Goal: Find contact information: Find contact information

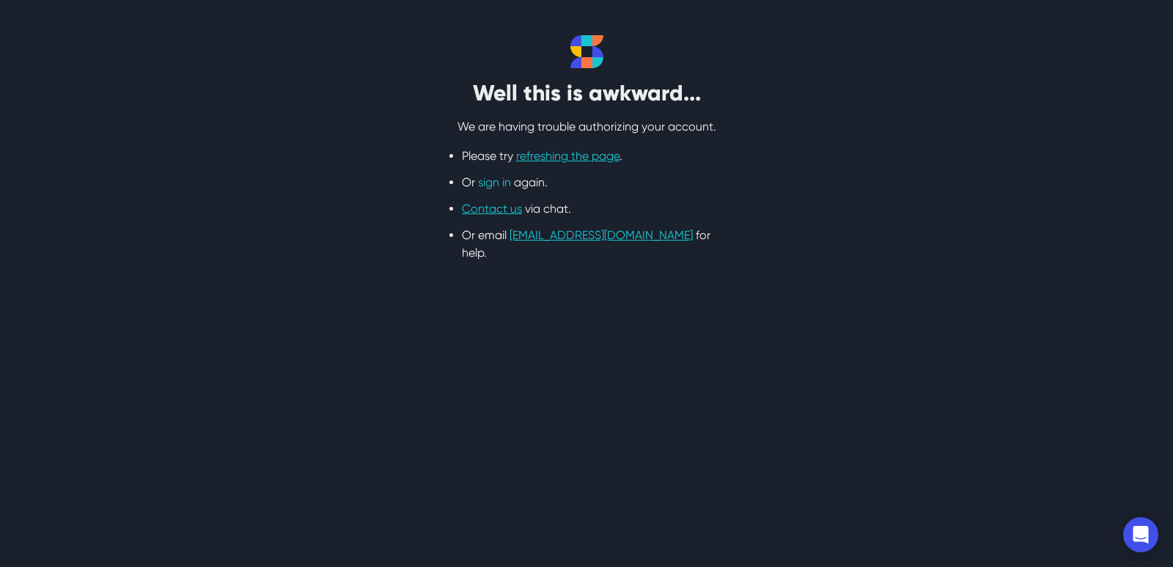
click at [490, 184] on link "sign in" at bounding box center [494, 182] width 33 height 14
click at [503, 183] on link "sign in" at bounding box center [494, 182] width 33 height 14
click at [560, 156] on link "refreshing the page" at bounding box center [567, 156] width 103 height 14
click at [556, 233] on link "[EMAIL_ADDRESS][DOMAIN_NAME]" at bounding box center [600, 235] width 183 height 14
